Goal: Task Accomplishment & Management: Complete application form

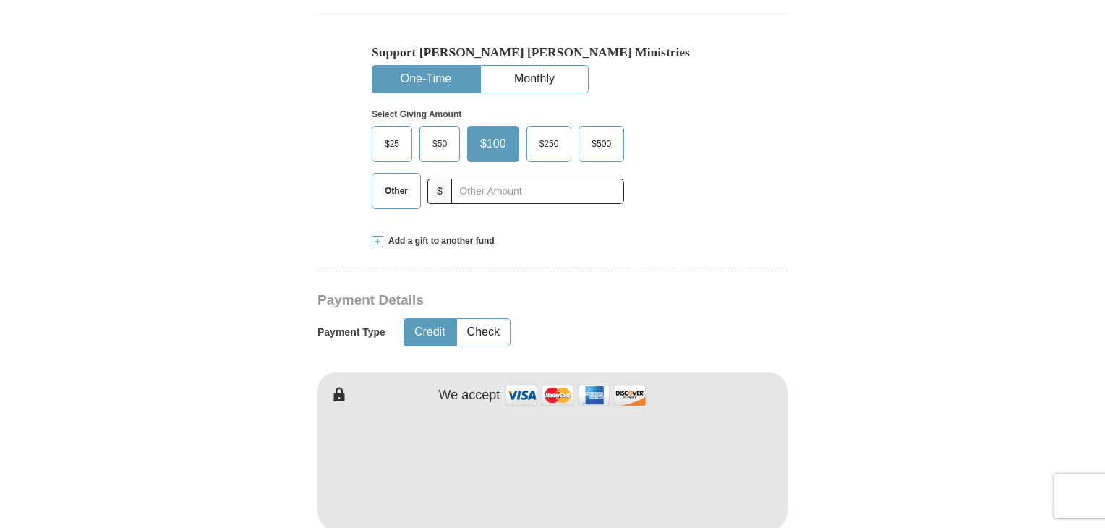
scroll to position [506, 0]
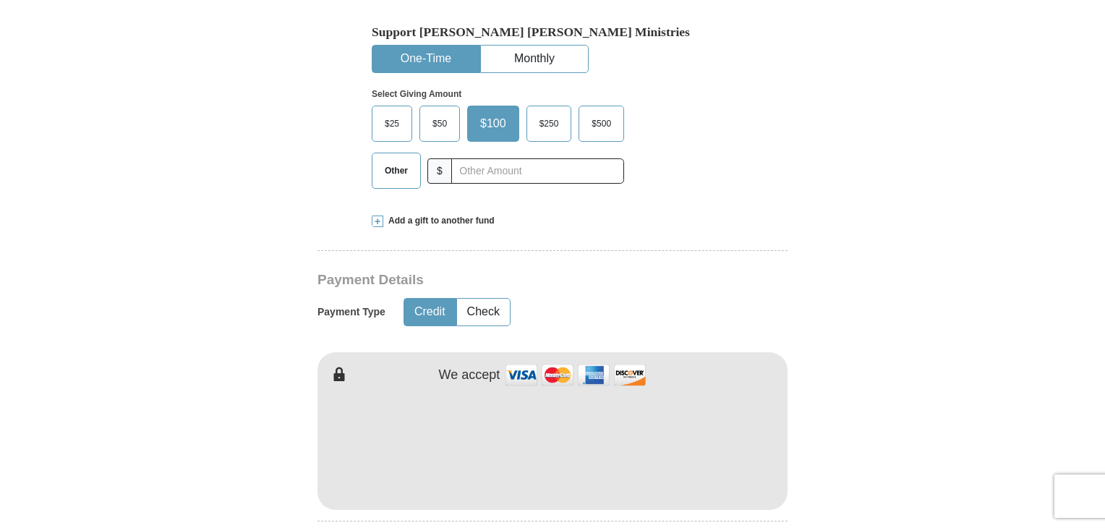
type input "[PERSON_NAME]"
type input "Staples"
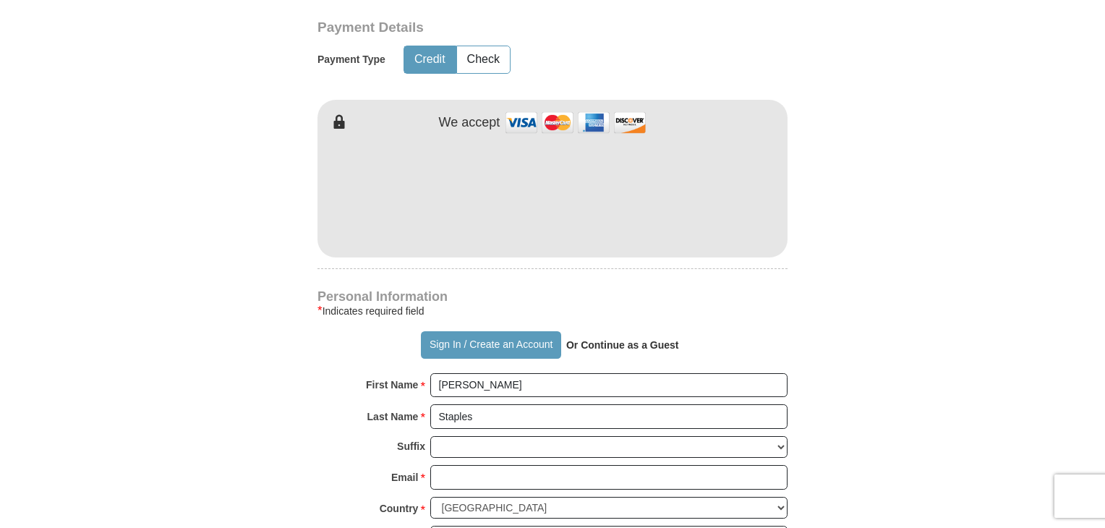
scroll to position [795, 0]
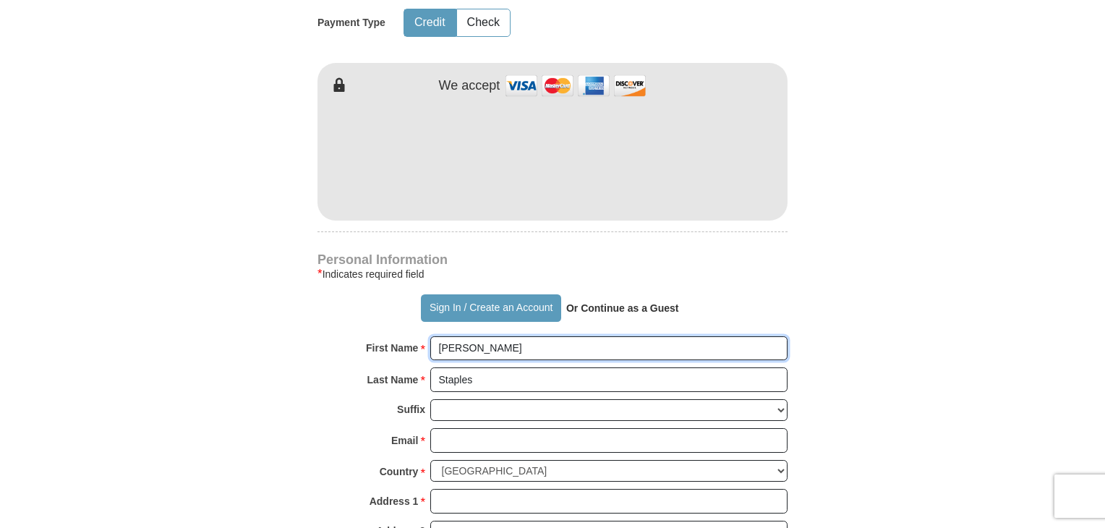
click at [497, 336] on input "[PERSON_NAME]" at bounding box center [608, 348] width 357 height 25
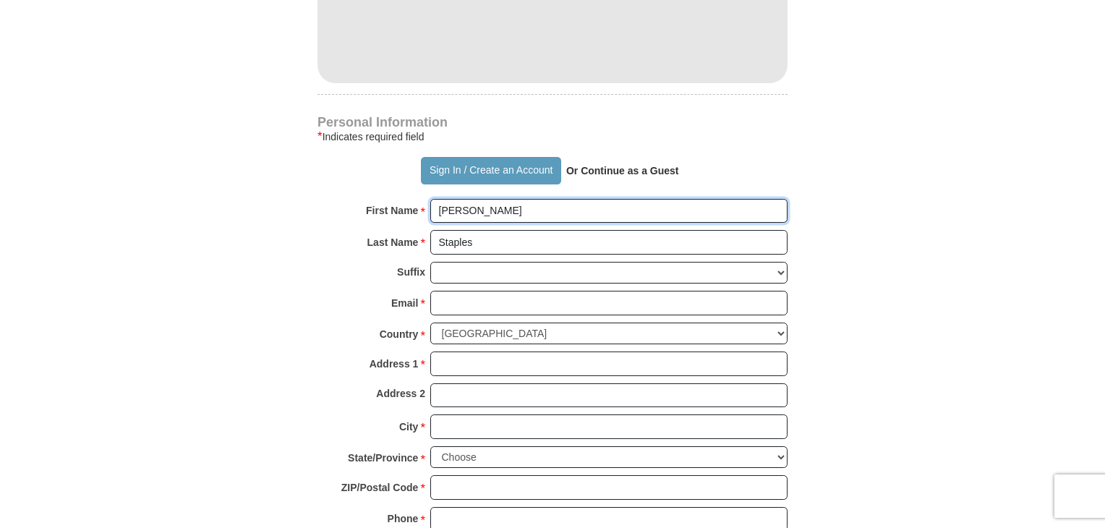
scroll to position [940, 0]
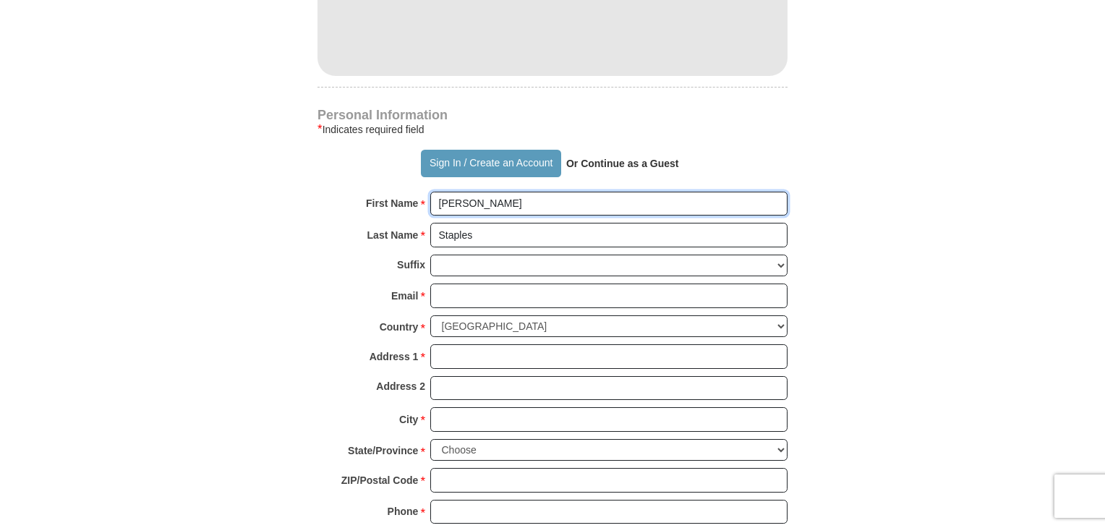
type input "[PERSON_NAME]"
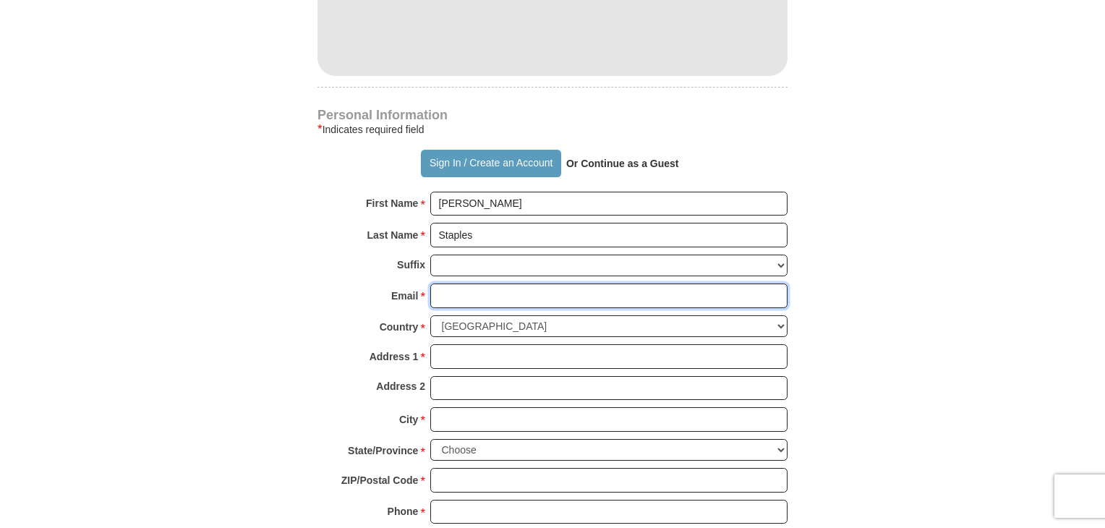
click at [479, 283] on input "Email *" at bounding box center [608, 295] width 357 height 25
type input "[EMAIL_ADDRESS][DOMAIN_NAME]"
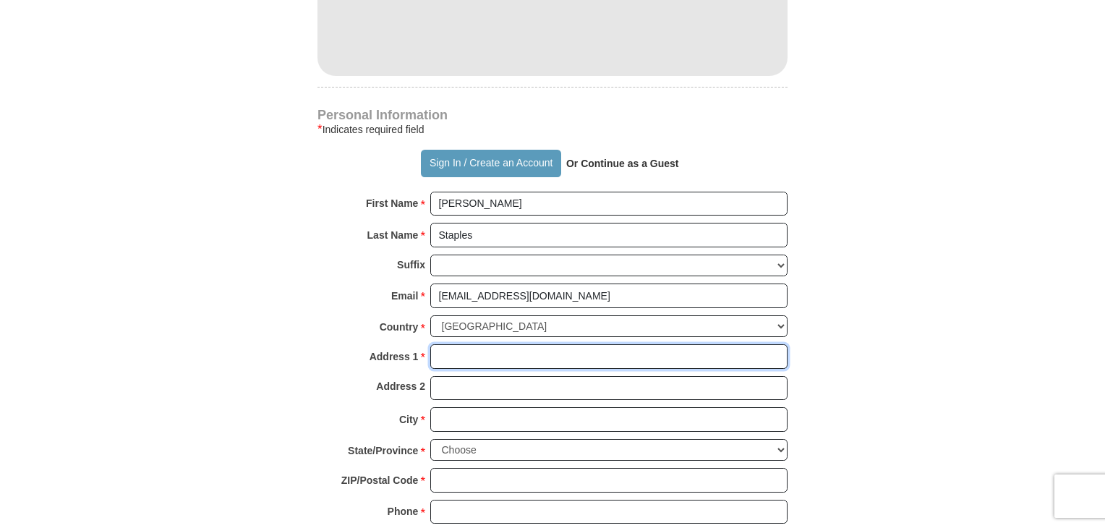
type input "[STREET_ADDRESS][PERSON_NAME]"
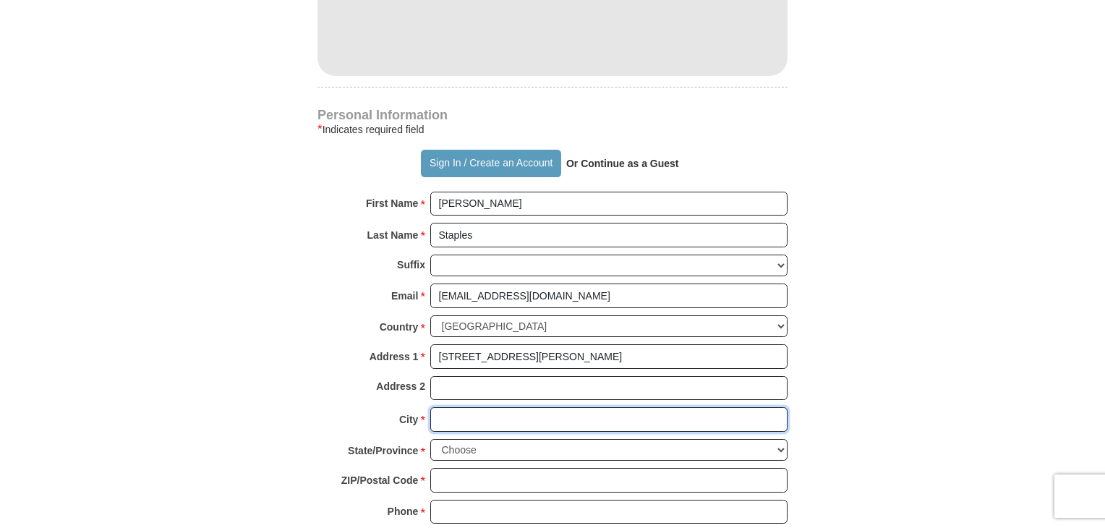
type input "[GEOGRAPHIC_DATA]"
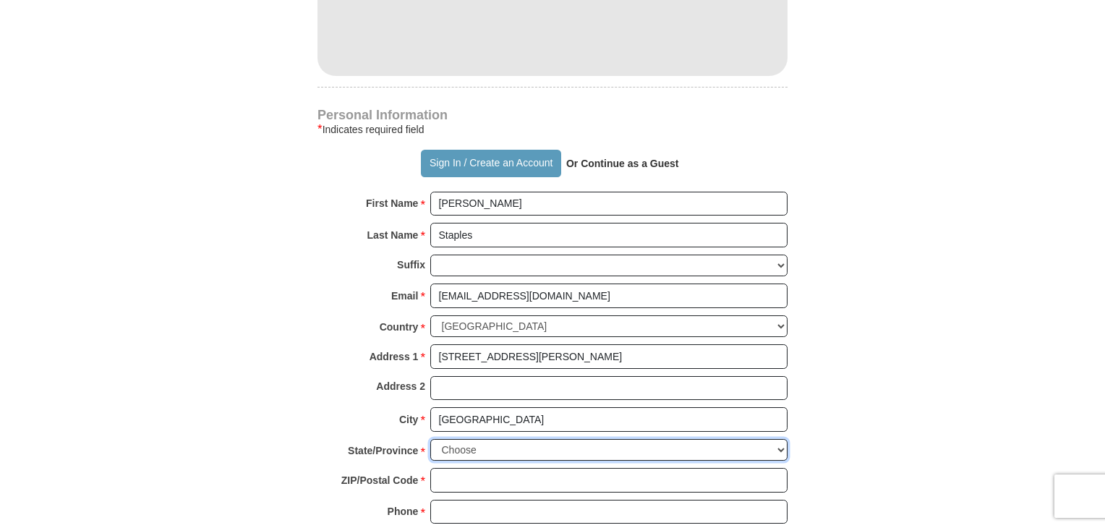
select select "MT"
type input "59714"
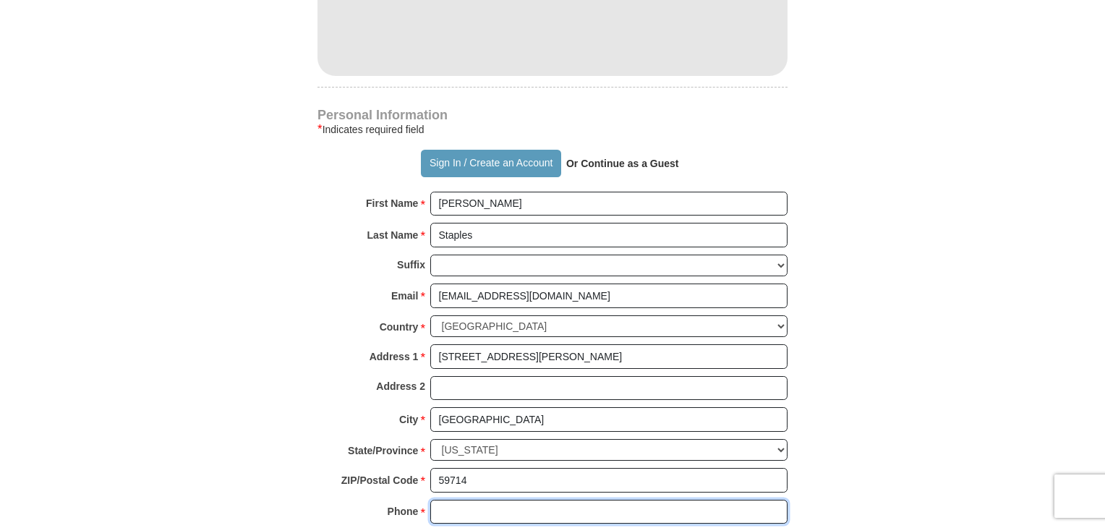
type input "4063120247"
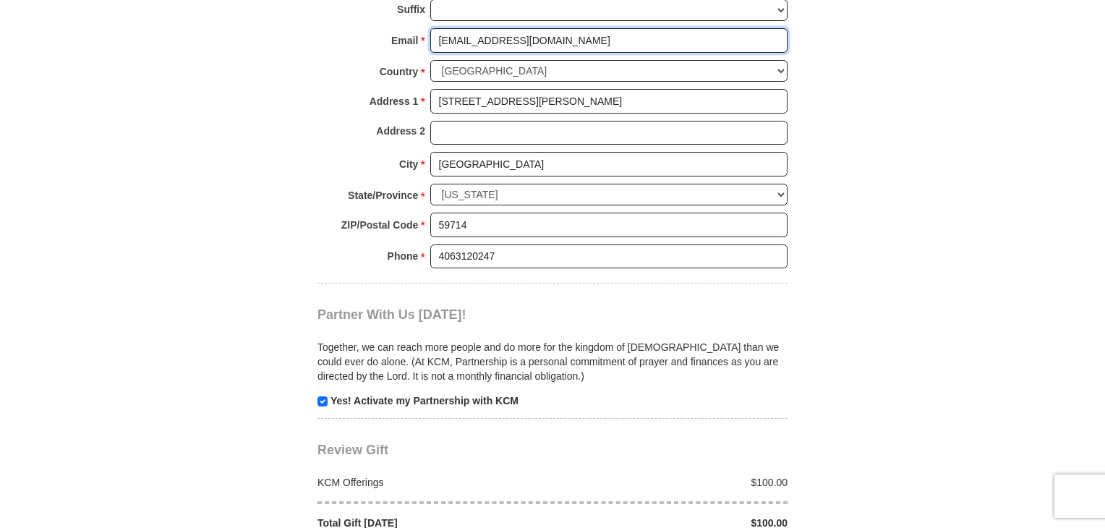
scroll to position [1229, 0]
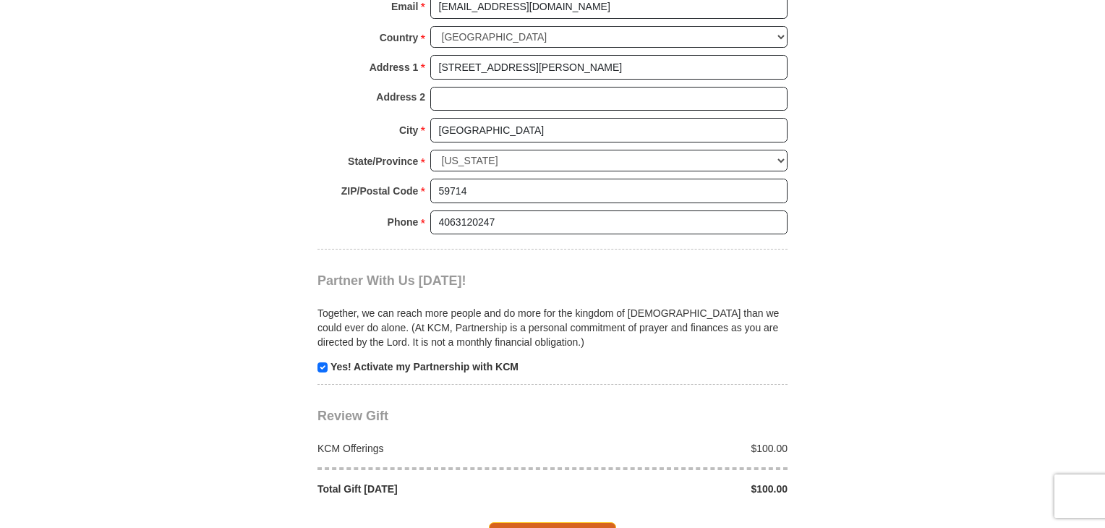
click at [576, 522] on span "Complete Your Gift" at bounding box center [553, 537] width 128 height 30
